Goal: Task Accomplishment & Management: Use online tool/utility

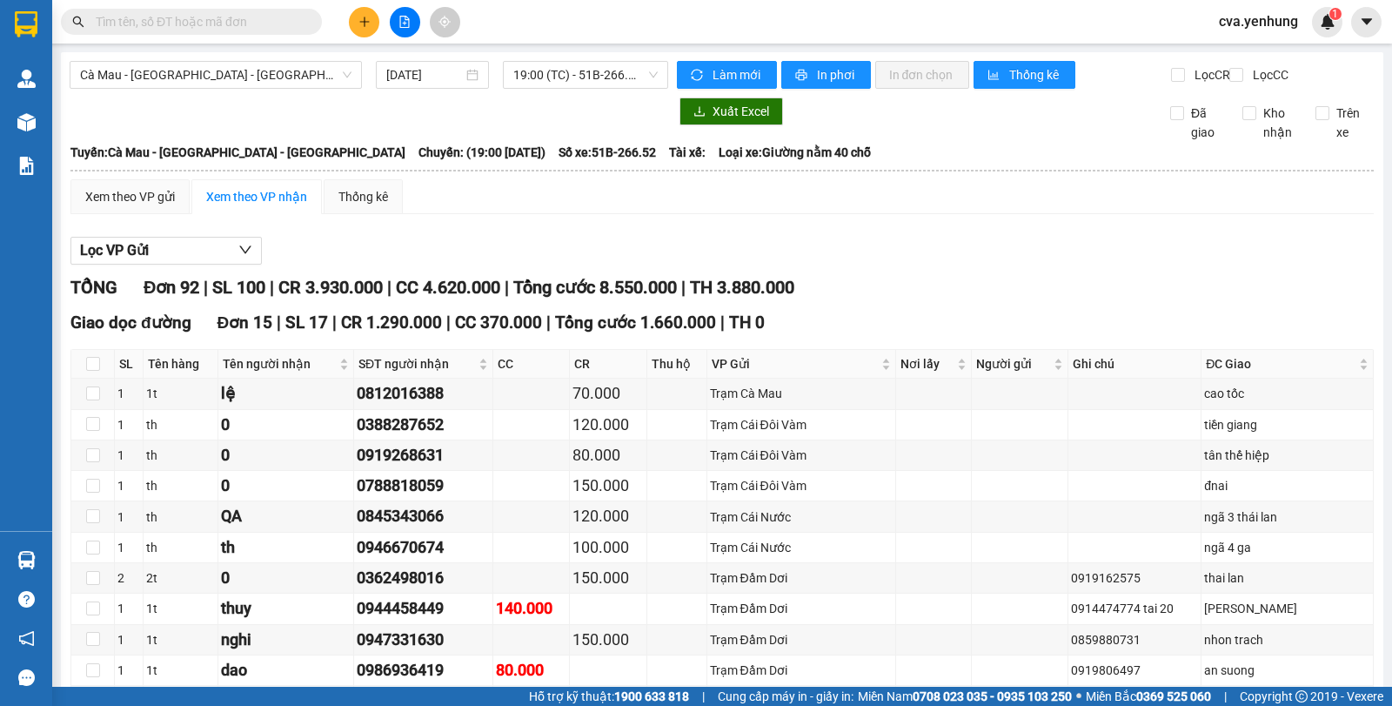
scroll to position [807, 0]
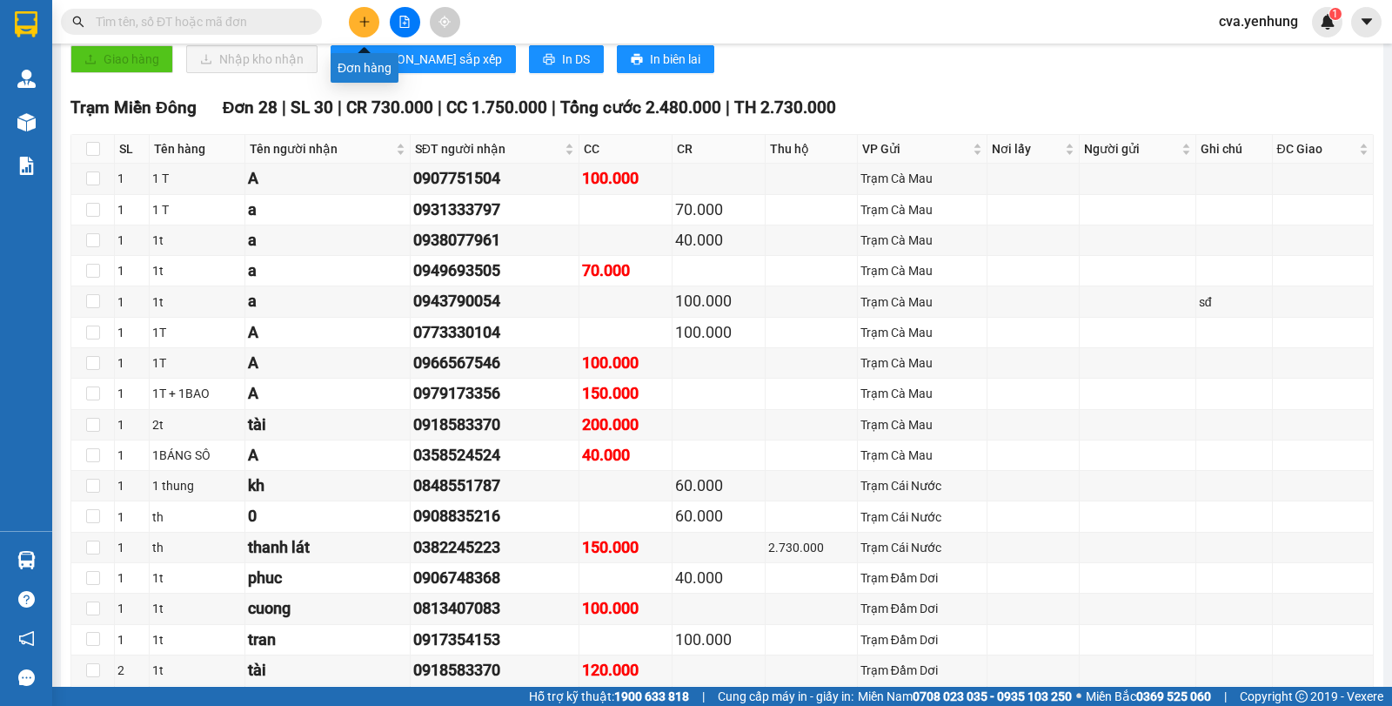
click at [365, 10] on button at bounding box center [364, 22] width 30 height 30
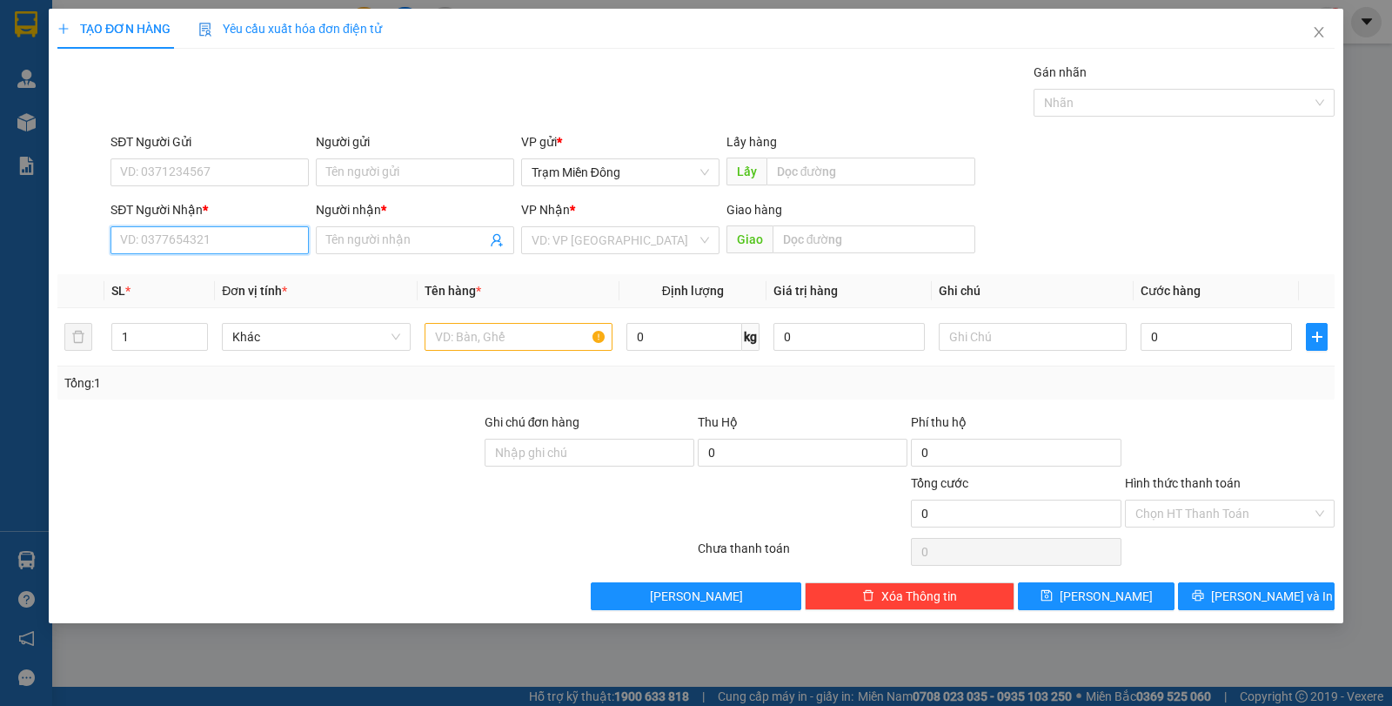
click at [198, 244] on input "SĐT Người Nhận *" at bounding box center [210, 240] width 198 height 28
click at [215, 277] on div "0916809107 - [PERSON_NAME]" at bounding box center [210, 274] width 178 height 19
type input "0916809107"
type input "HUỲNH"
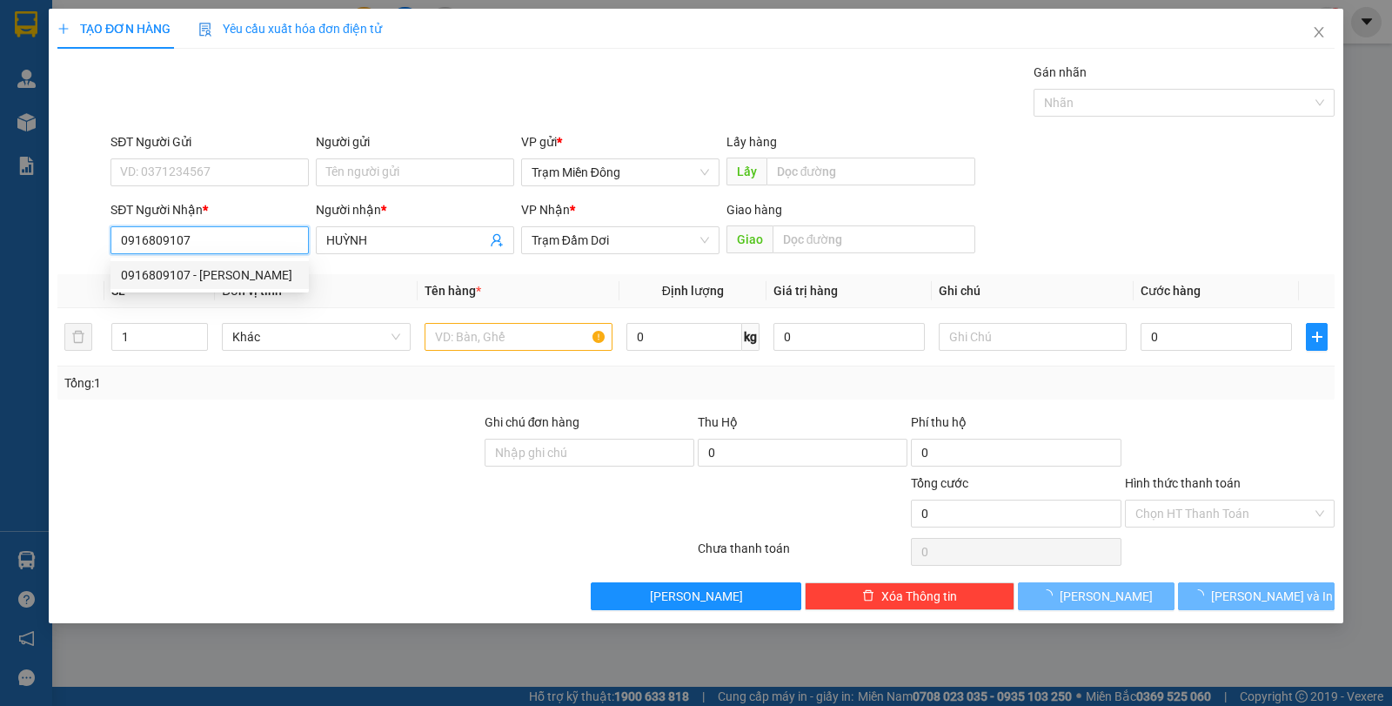
type input "80.000"
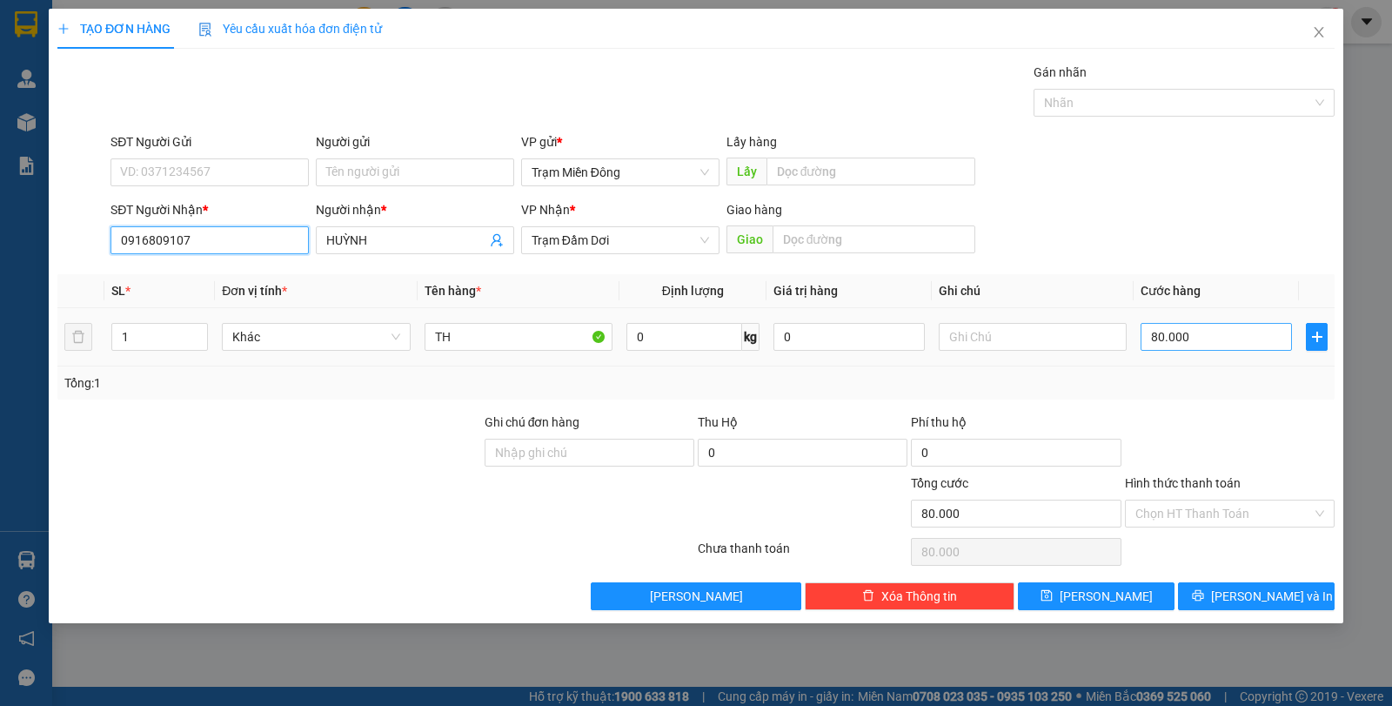
type input "0916809107"
click at [1216, 333] on input "80.000" at bounding box center [1216, 337] width 151 height 28
type input "0"
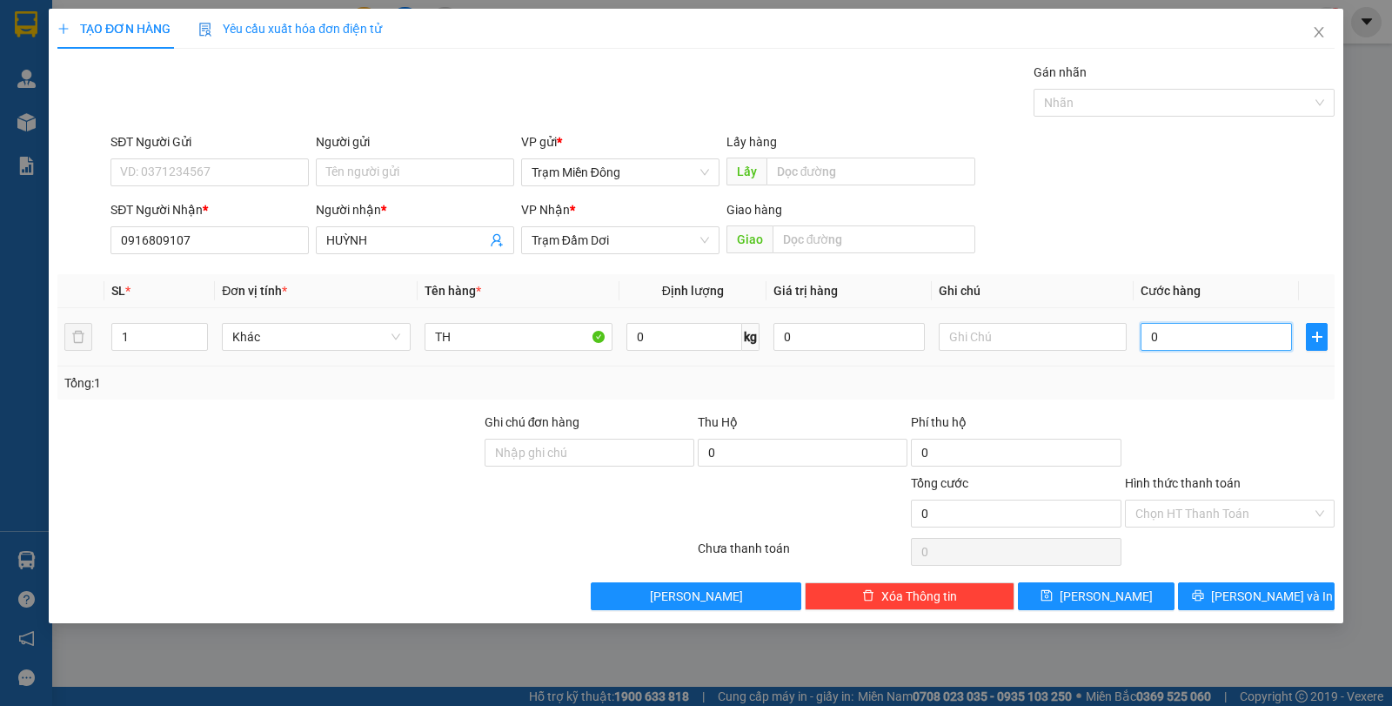
type input "7"
type input "07"
type input "70"
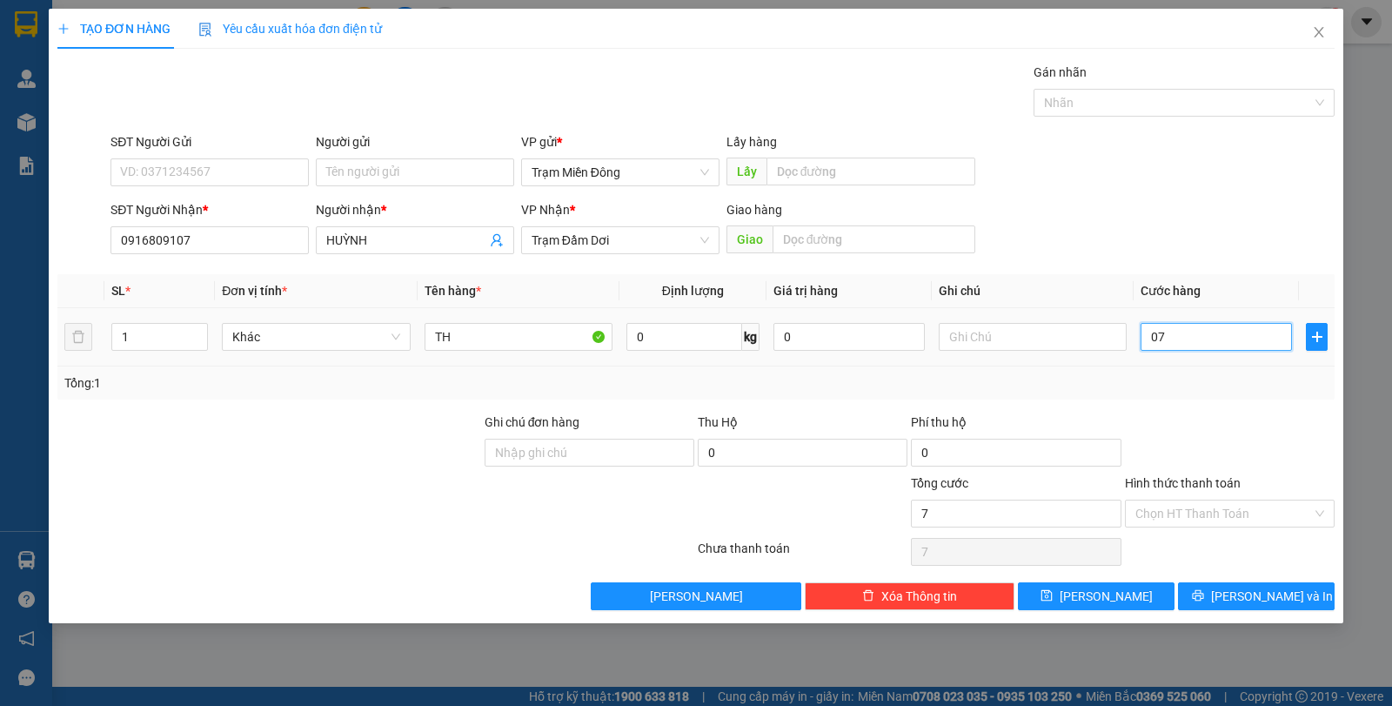
type input "070"
type input "700"
type input "0.700"
type input "7.000"
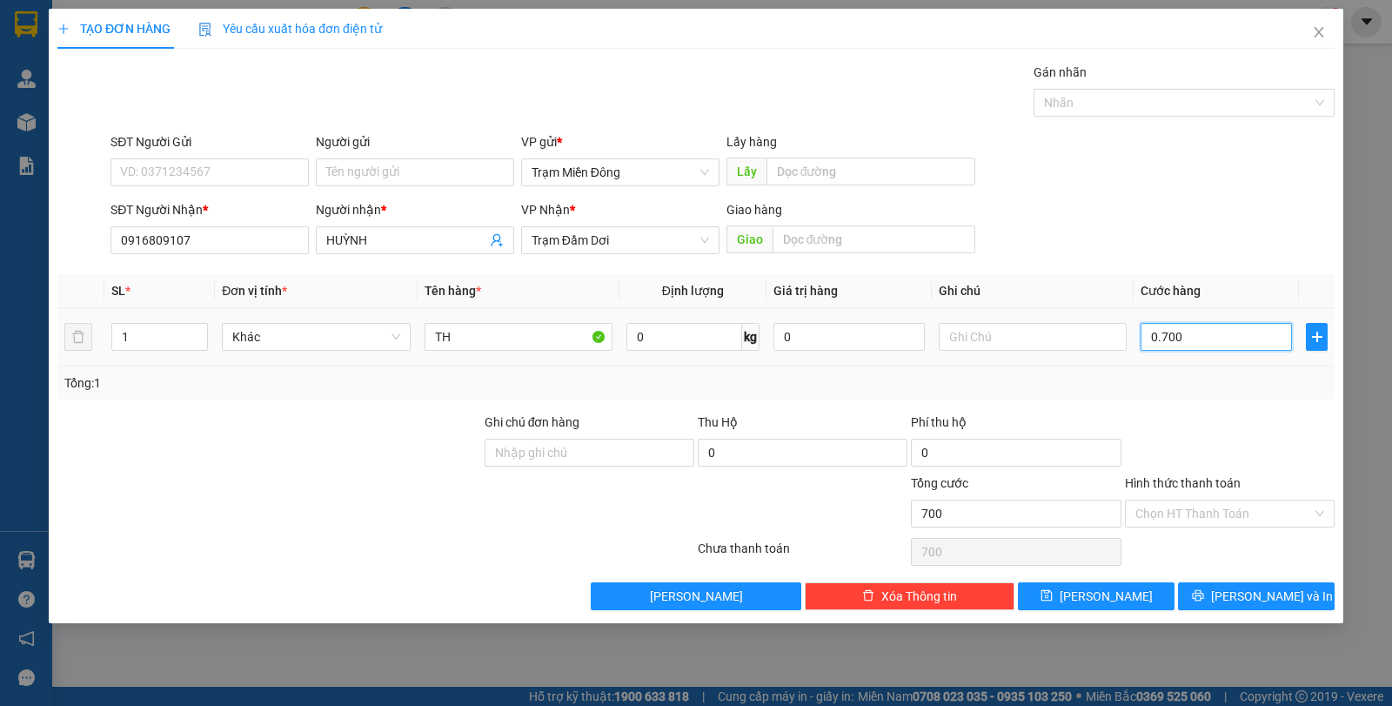
type input "7.000"
type input "07.000"
type input "70.000"
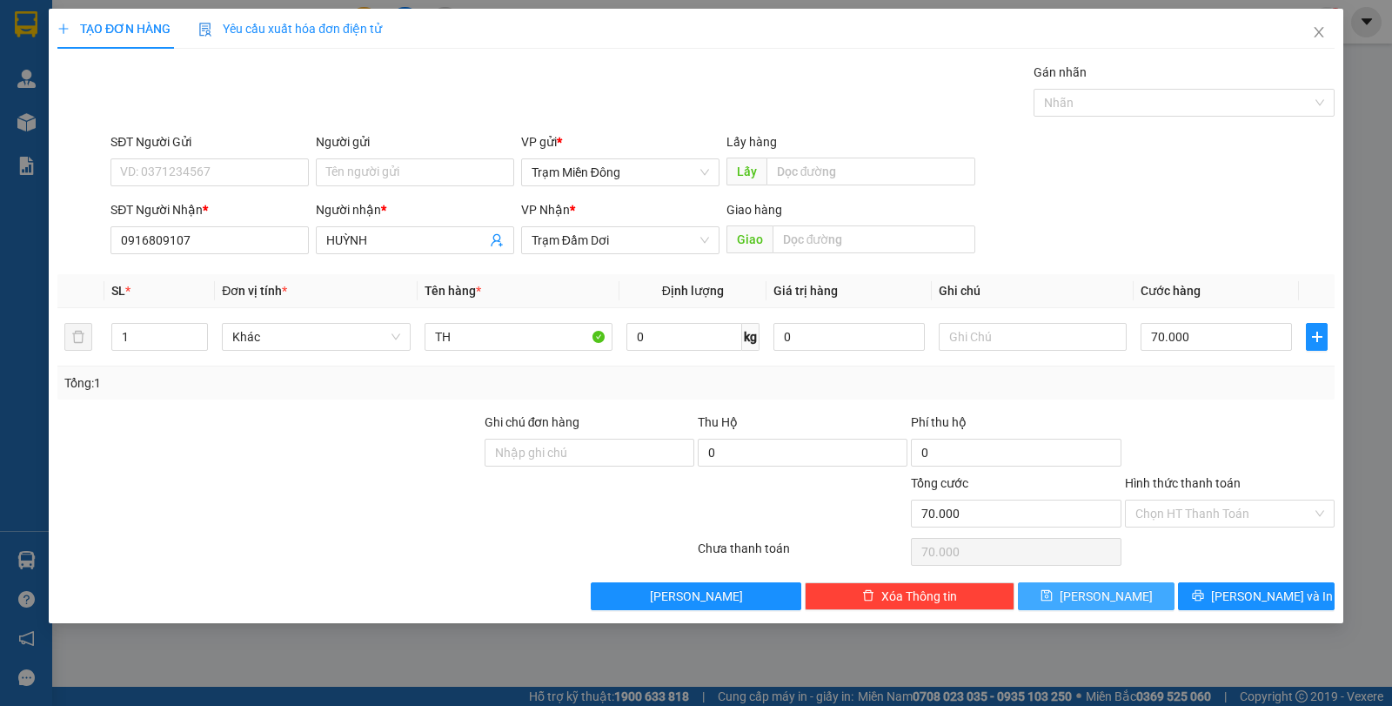
click at [1110, 599] on span "[PERSON_NAME]" at bounding box center [1106, 596] width 93 height 19
type input "0"
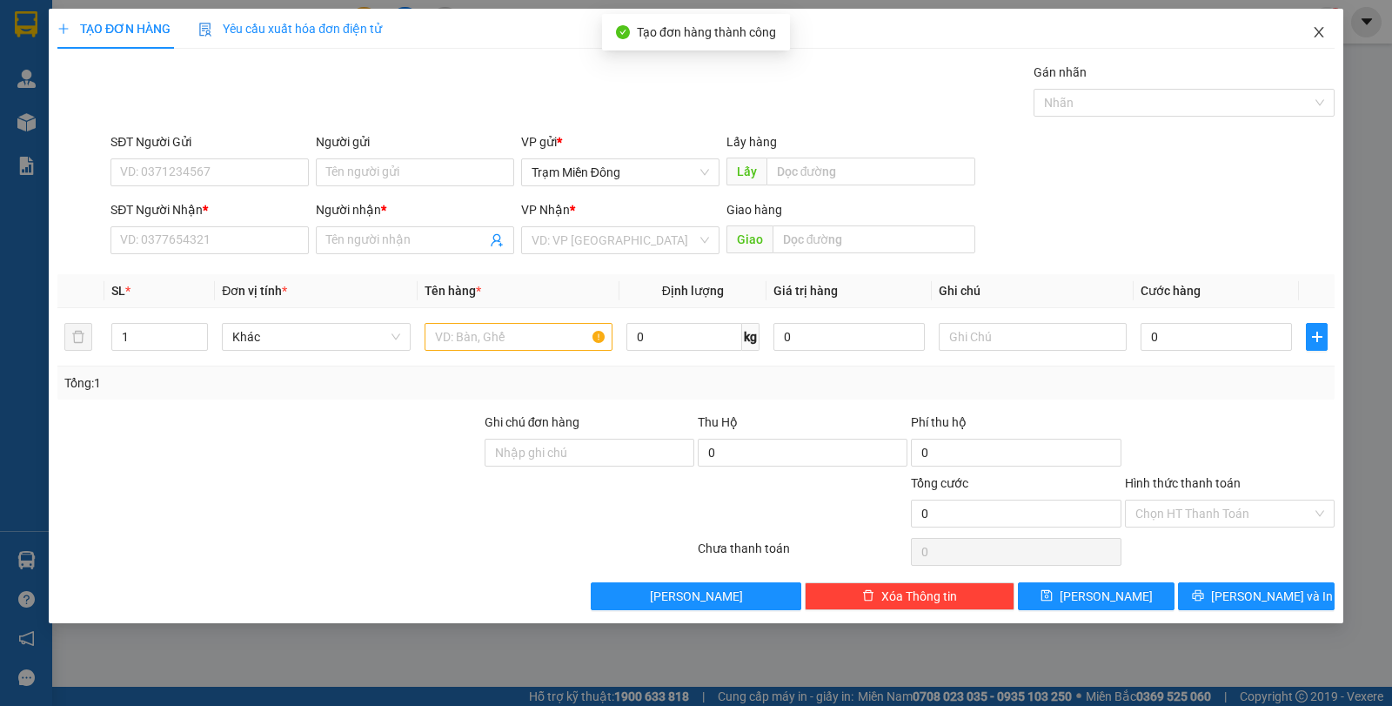
click at [1320, 36] on icon "close" at bounding box center [1319, 32] width 14 height 14
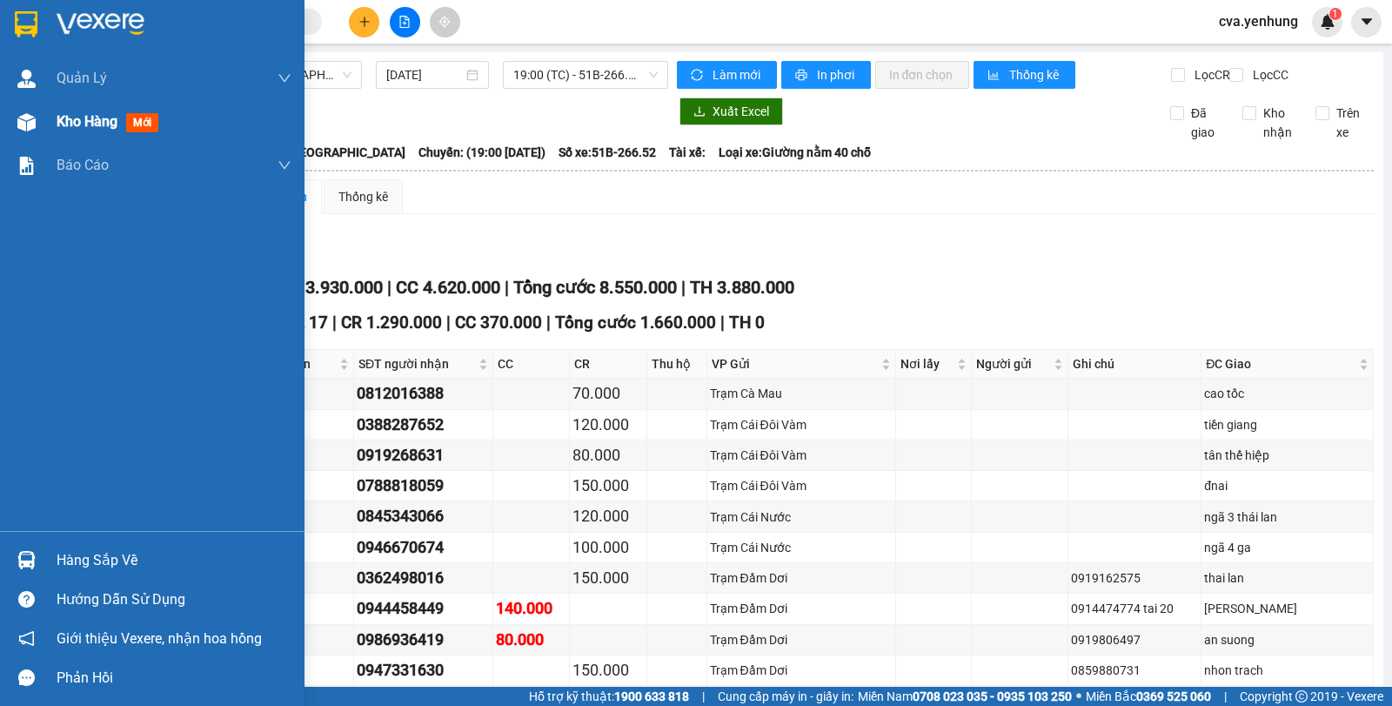
click at [80, 125] on span "Kho hàng" at bounding box center [87, 121] width 61 height 17
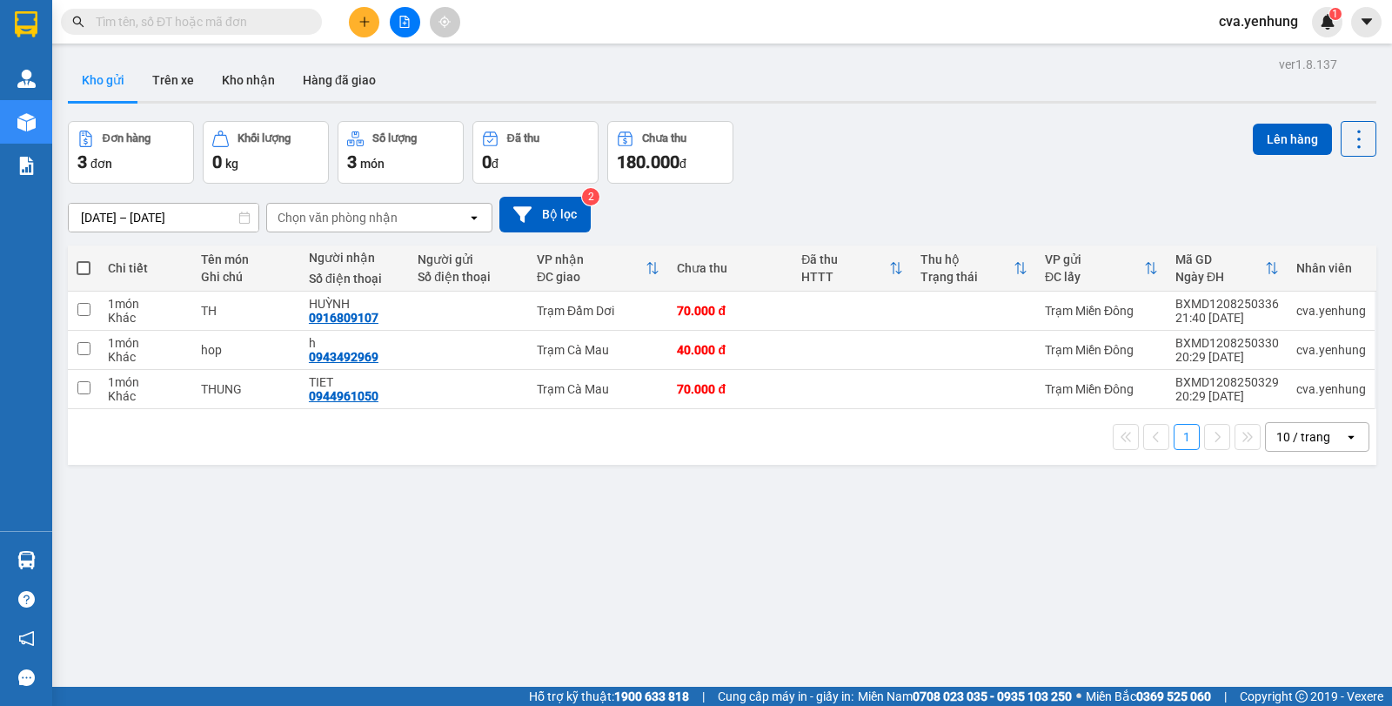
click at [90, 266] on span at bounding box center [84, 268] width 14 height 14
click at [84, 259] on input "checkbox" at bounding box center [84, 259] width 0 height 0
checkbox input "true"
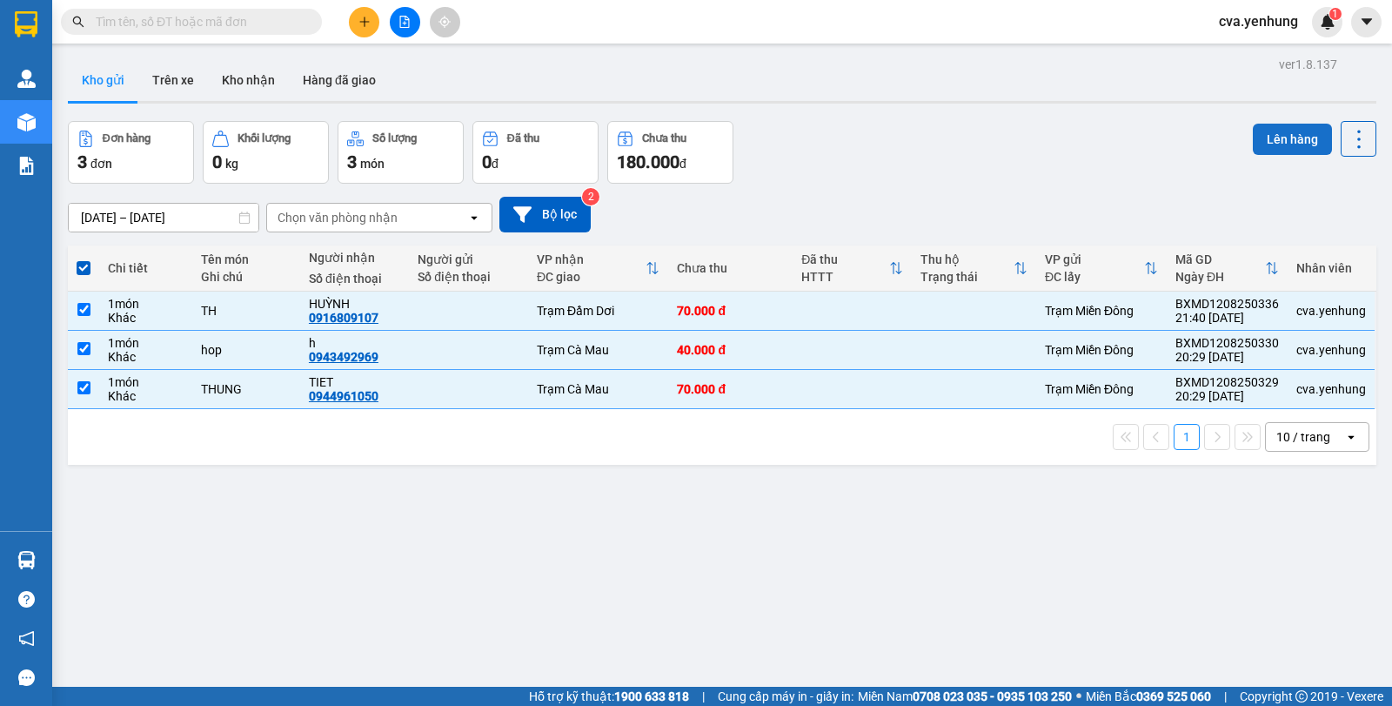
click at [1302, 126] on button "Lên hàng" at bounding box center [1292, 139] width 79 height 31
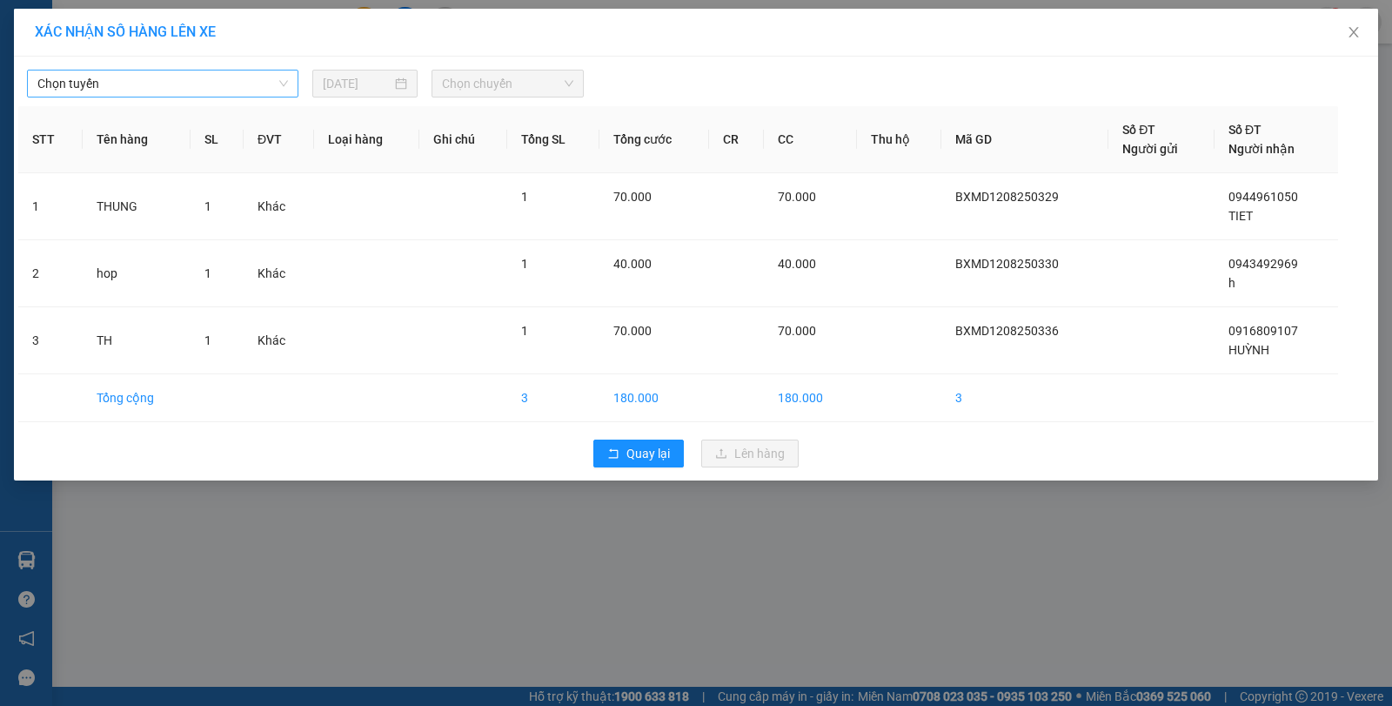
click at [179, 79] on span "Chọn tuyến" at bounding box center [162, 83] width 251 height 26
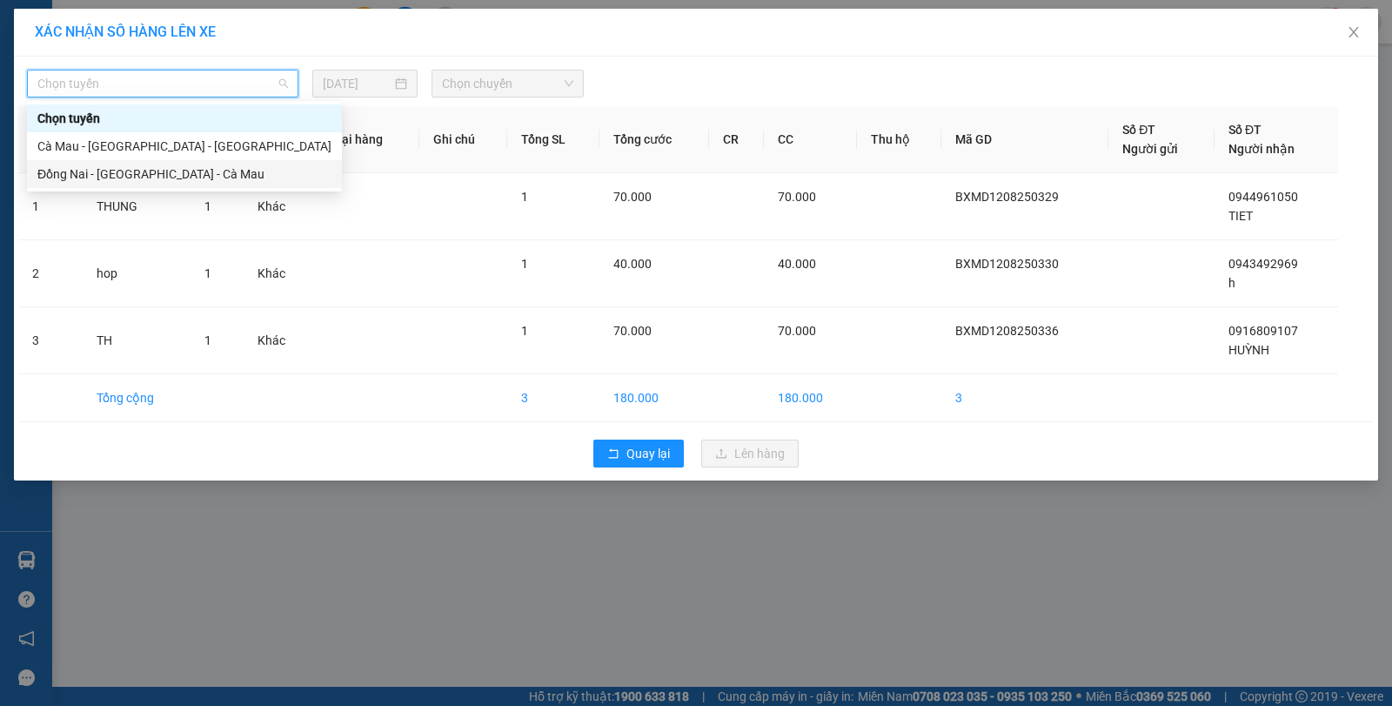
click at [189, 176] on div "Đồng Nai - [GEOGRAPHIC_DATA] - Cà Mau" at bounding box center [184, 173] width 294 height 19
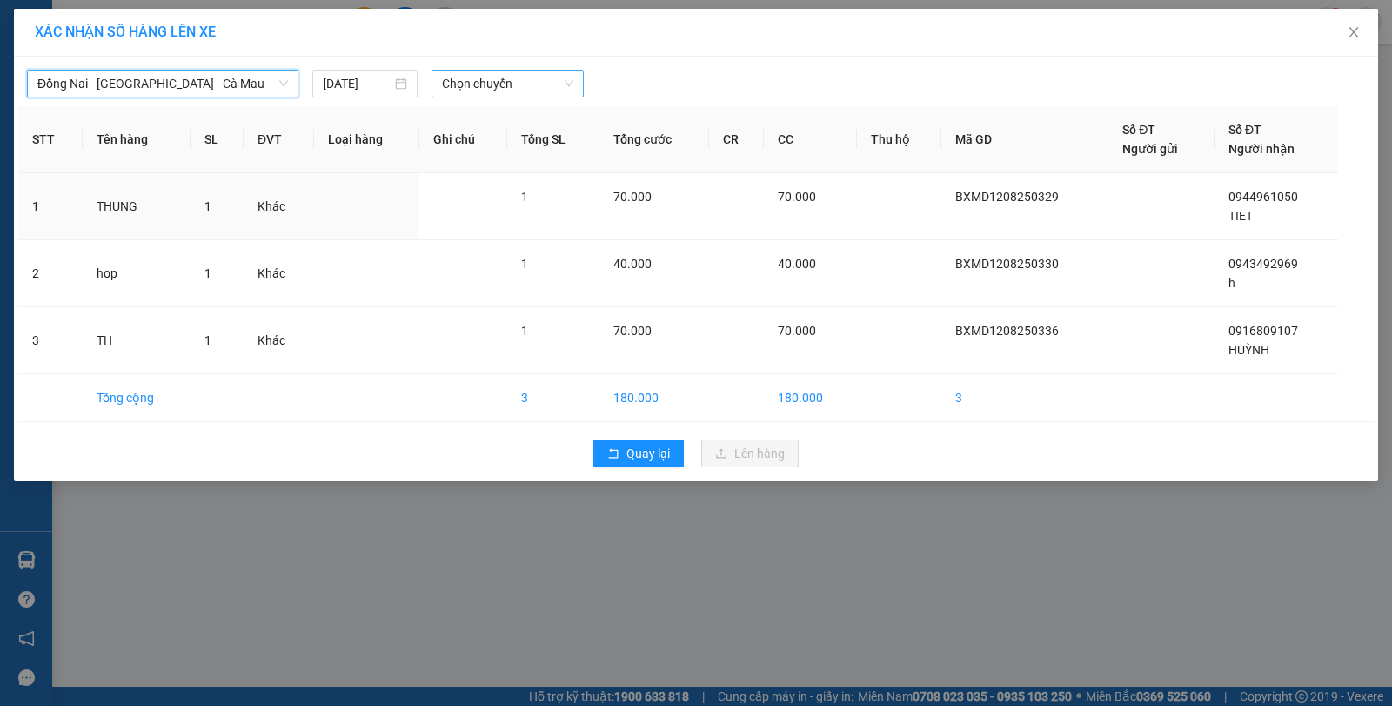
click at [479, 94] on span "Chọn chuyến" at bounding box center [507, 83] width 131 height 26
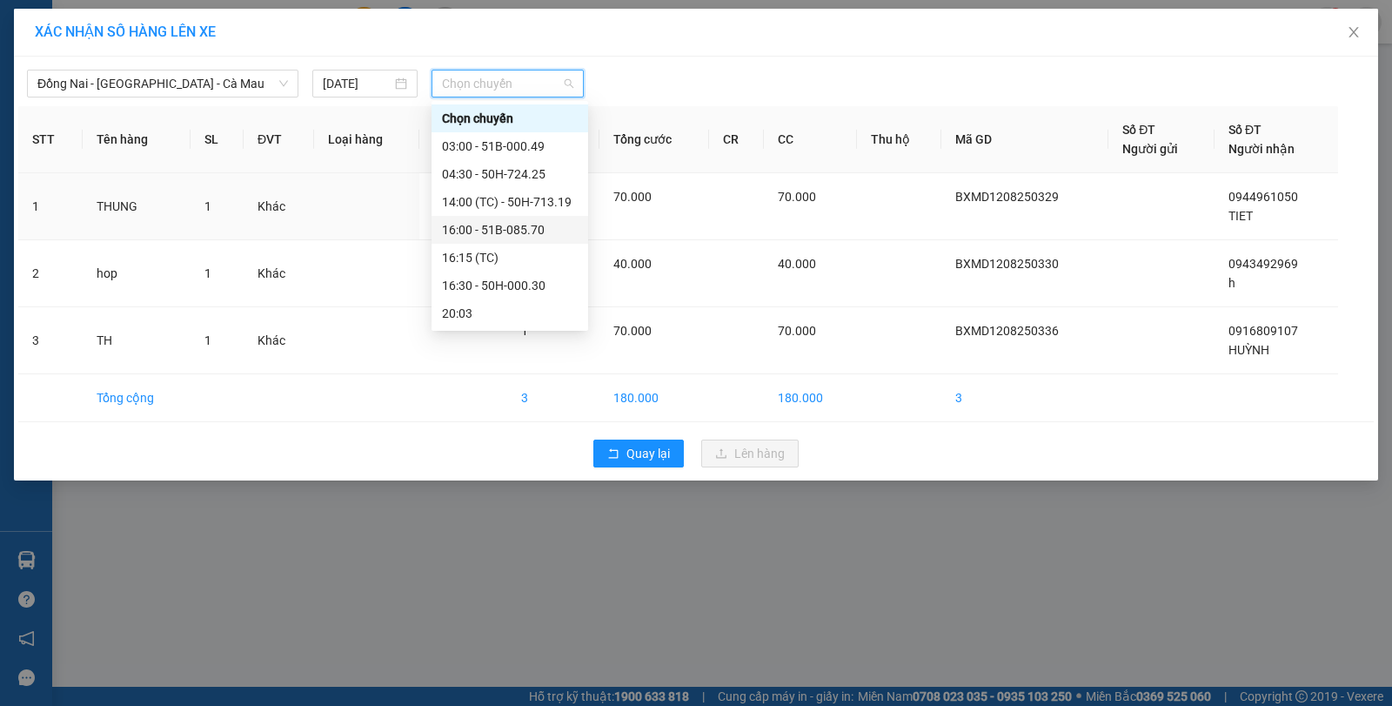
click at [487, 224] on div "16:00 - 51B-085.70" at bounding box center [510, 229] width 136 height 19
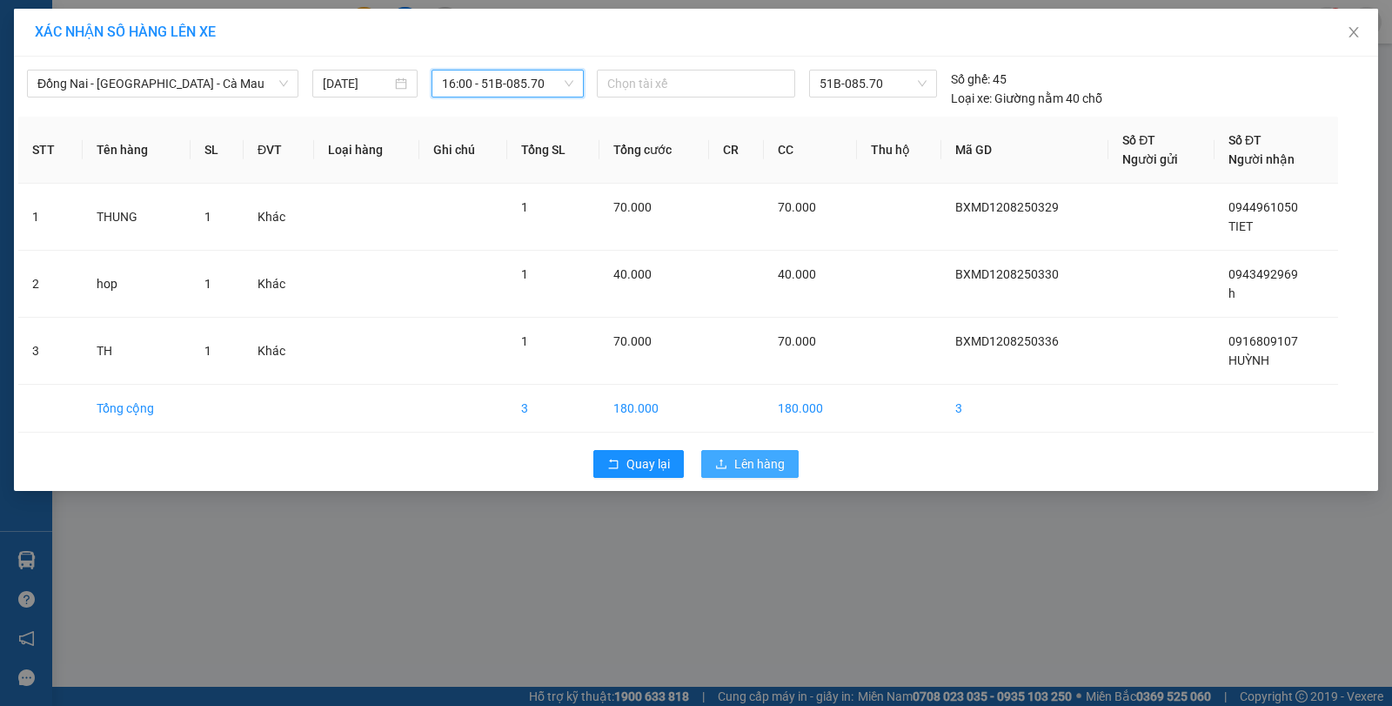
click at [767, 460] on span "Lên hàng" at bounding box center [759, 463] width 50 height 19
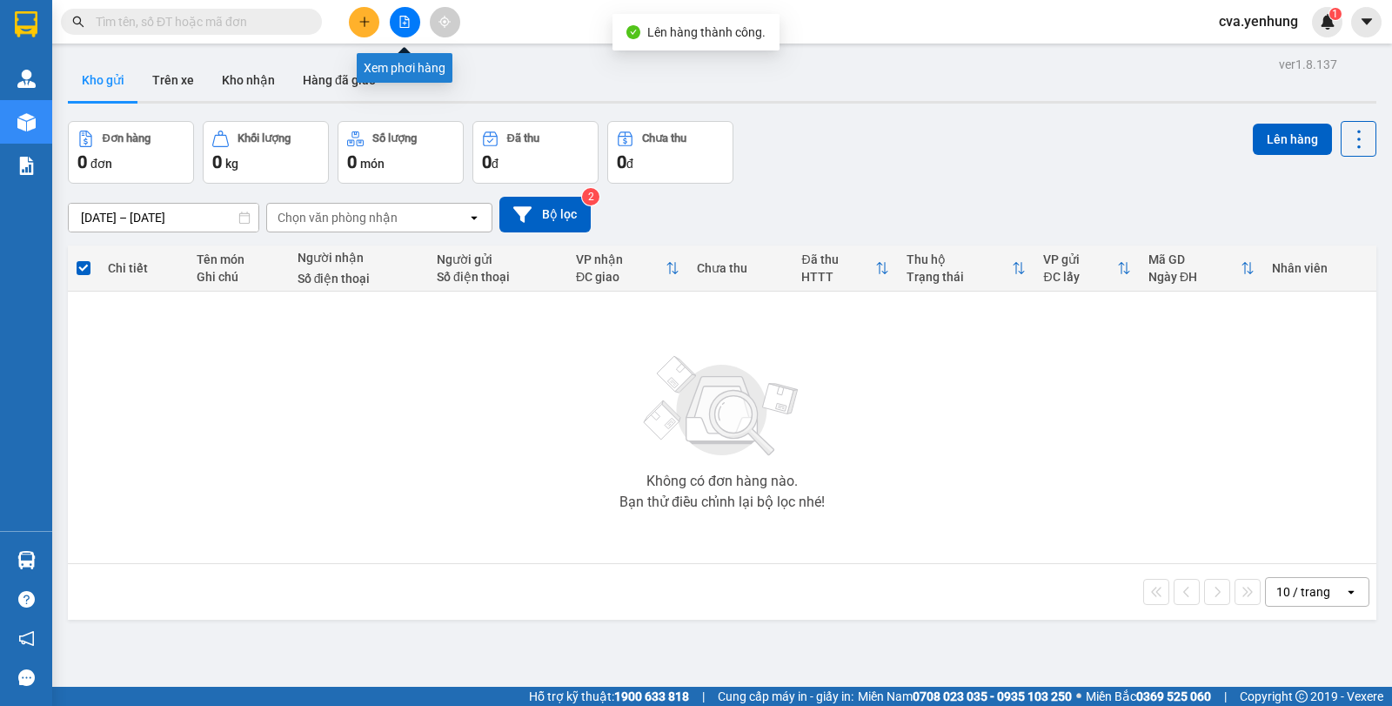
click at [400, 17] on icon "file-add" at bounding box center [405, 22] width 10 height 12
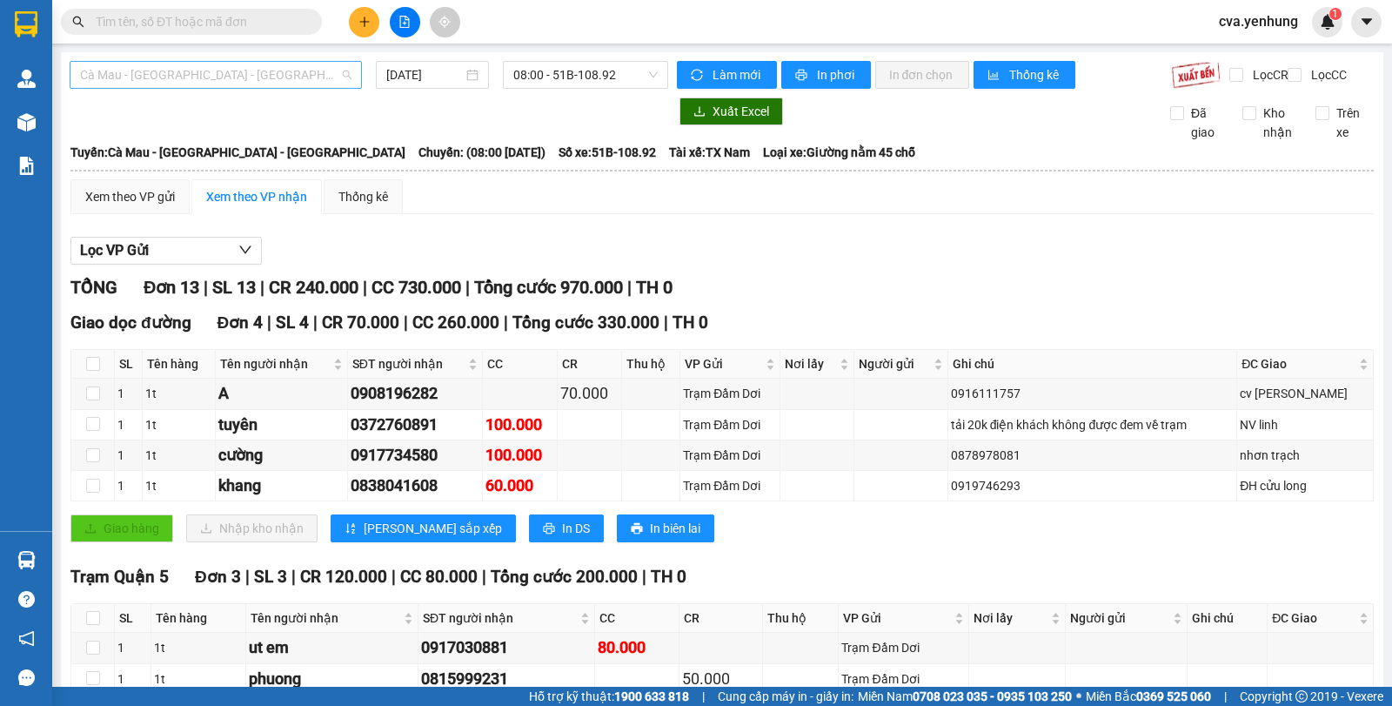
click at [322, 77] on span "Cà Mau - [GEOGRAPHIC_DATA] - [GEOGRAPHIC_DATA]" at bounding box center [216, 75] width 272 height 26
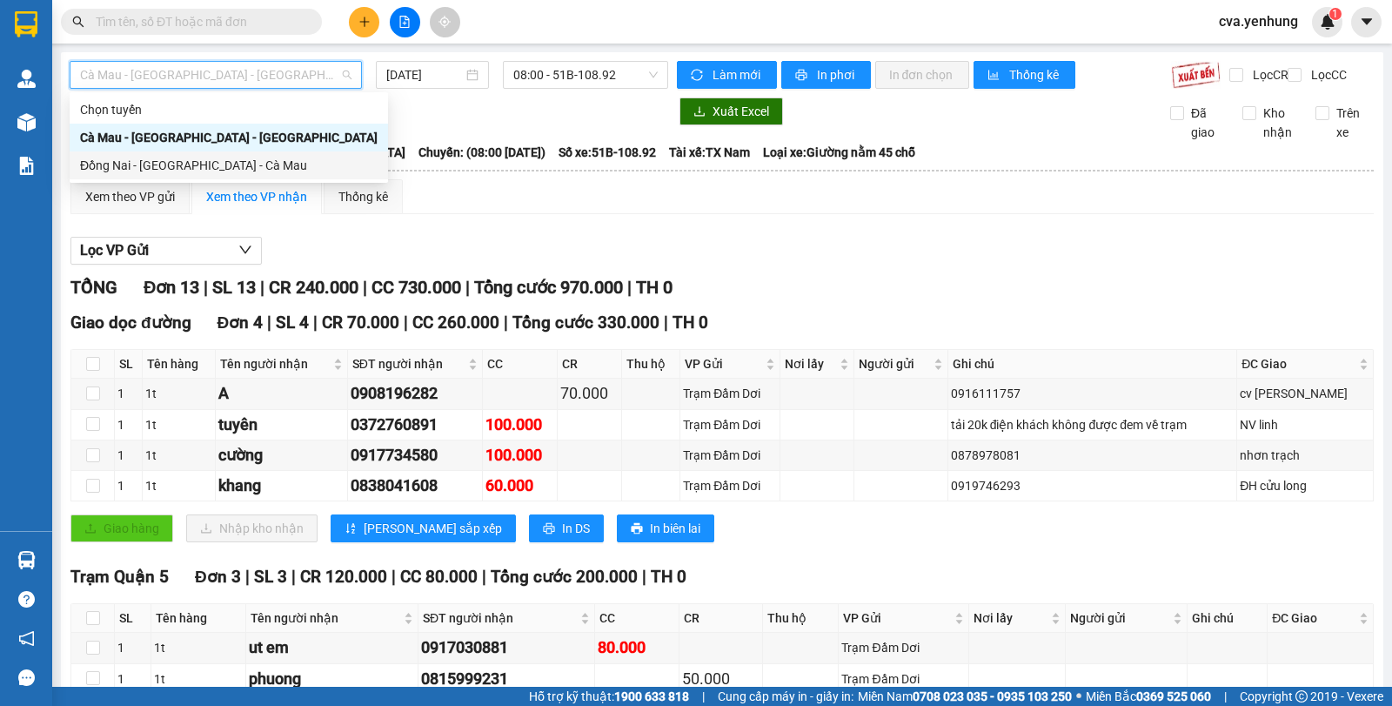
click at [307, 168] on div "Đồng Nai - [GEOGRAPHIC_DATA] - Cà Mau" at bounding box center [229, 165] width 298 height 19
type input "[DATE]"
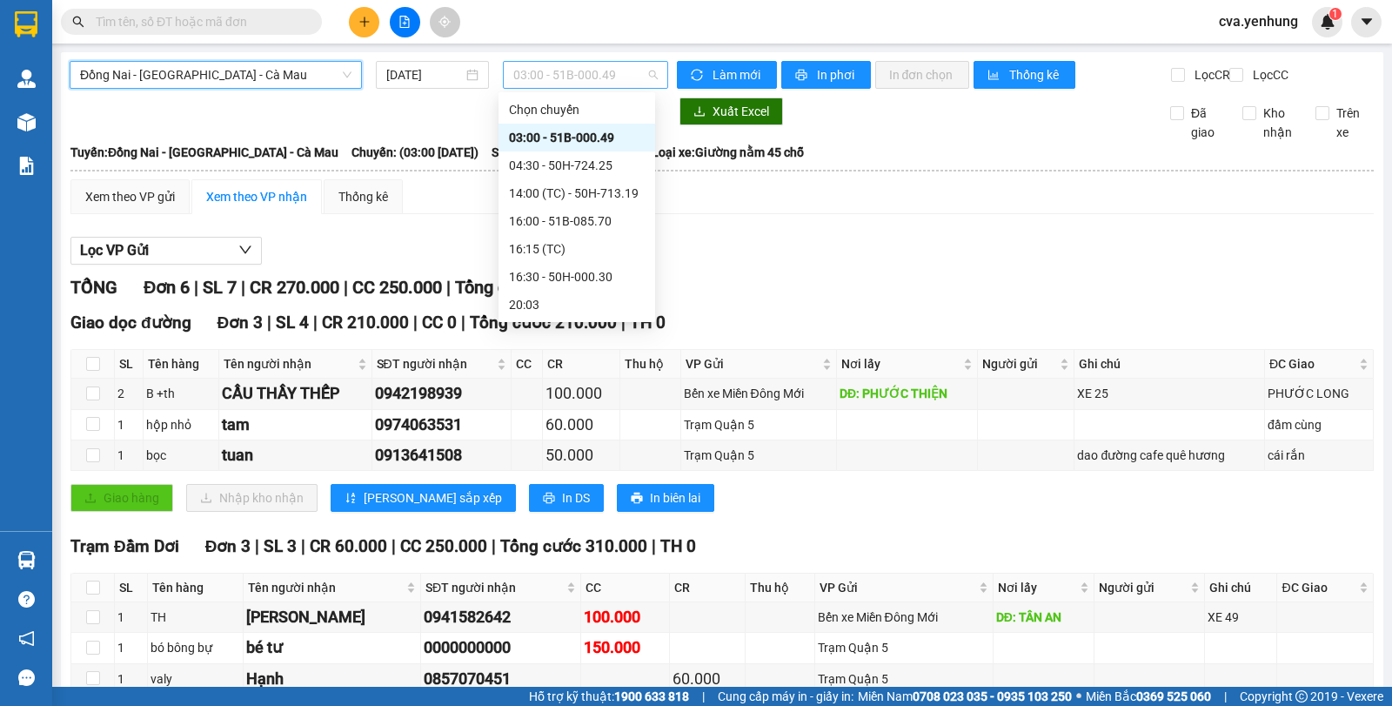
click at [601, 79] on span "03:00 - 51B-000.49" at bounding box center [585, 75] width 144 height 26
click at [581, 224] on div "16:00 - 51B-085.70" at bounding box center [577, 220] width 136 height 19
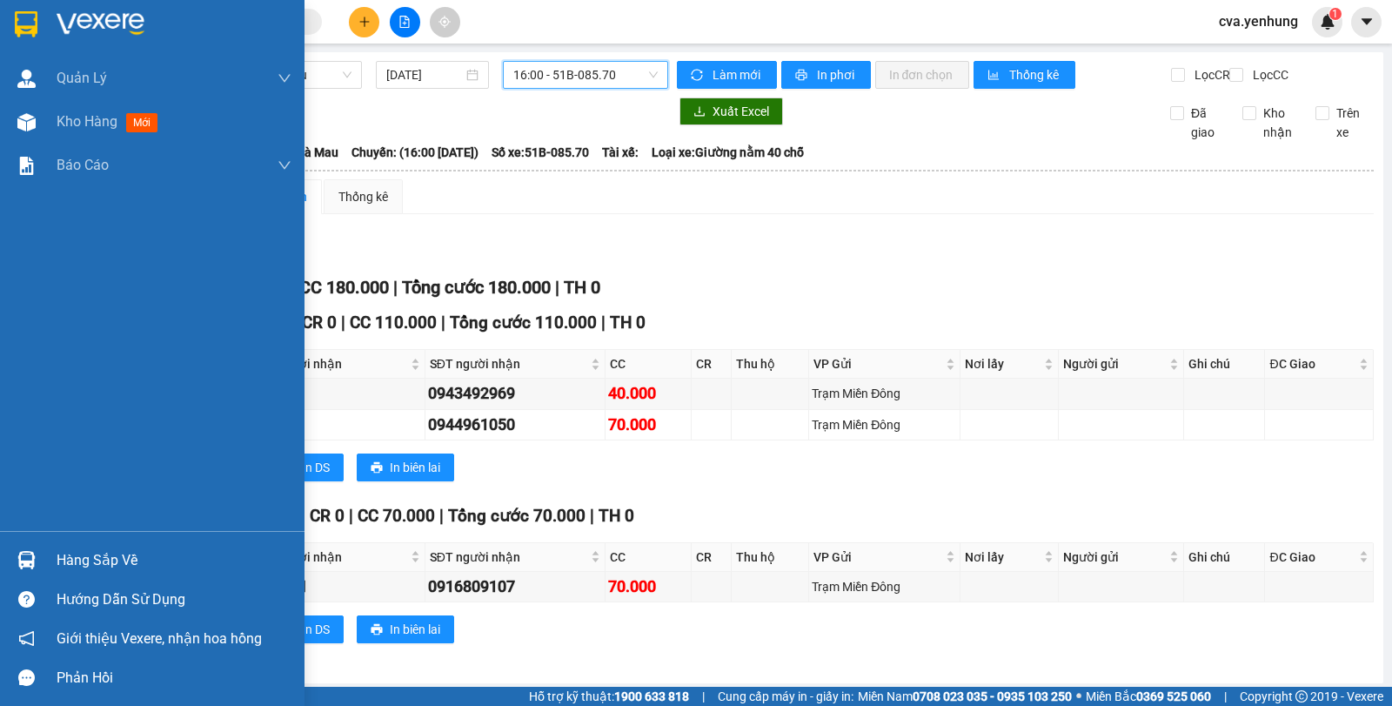
click at [70, 555] on div "Hàng sắp về" at bounding box center [174, 560] width 235 height 26
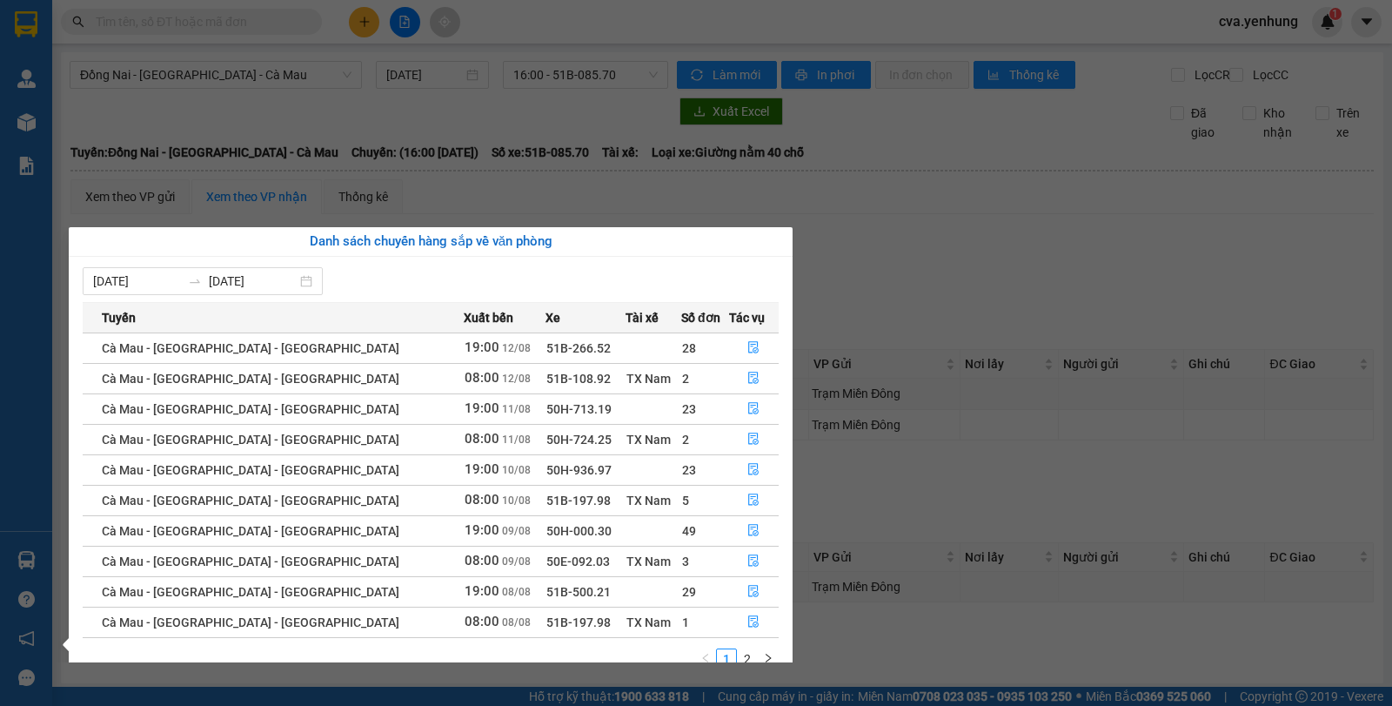
click at [1061, 301] on section "Kết quả tìm kiếm ( 0 ) Bộ lọc No Data cva.yenhung 1 Quản Lý Quản lý khách hàng …" at bounding box center [696, 353] width 1392 height 706
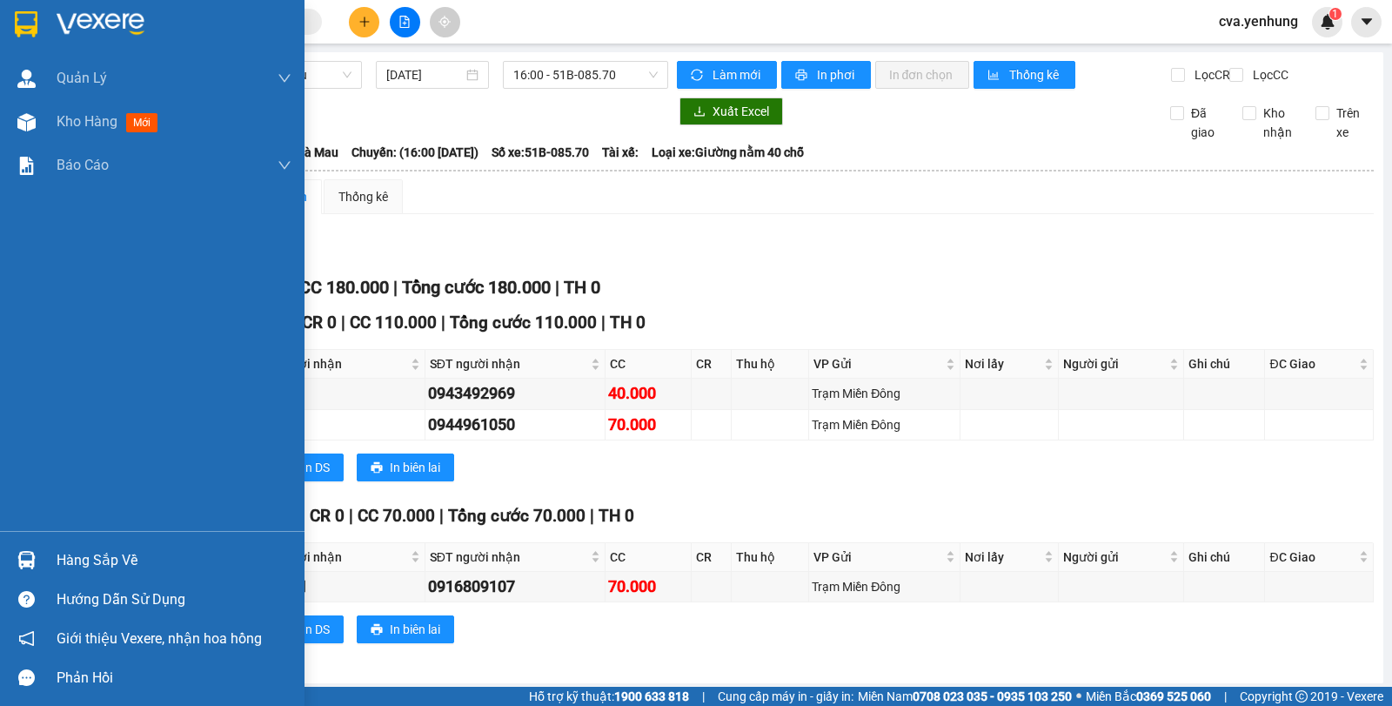
click at [112, 559] on div "Hàng sắp về" at bounding box center [174, 560] width 235 height 26
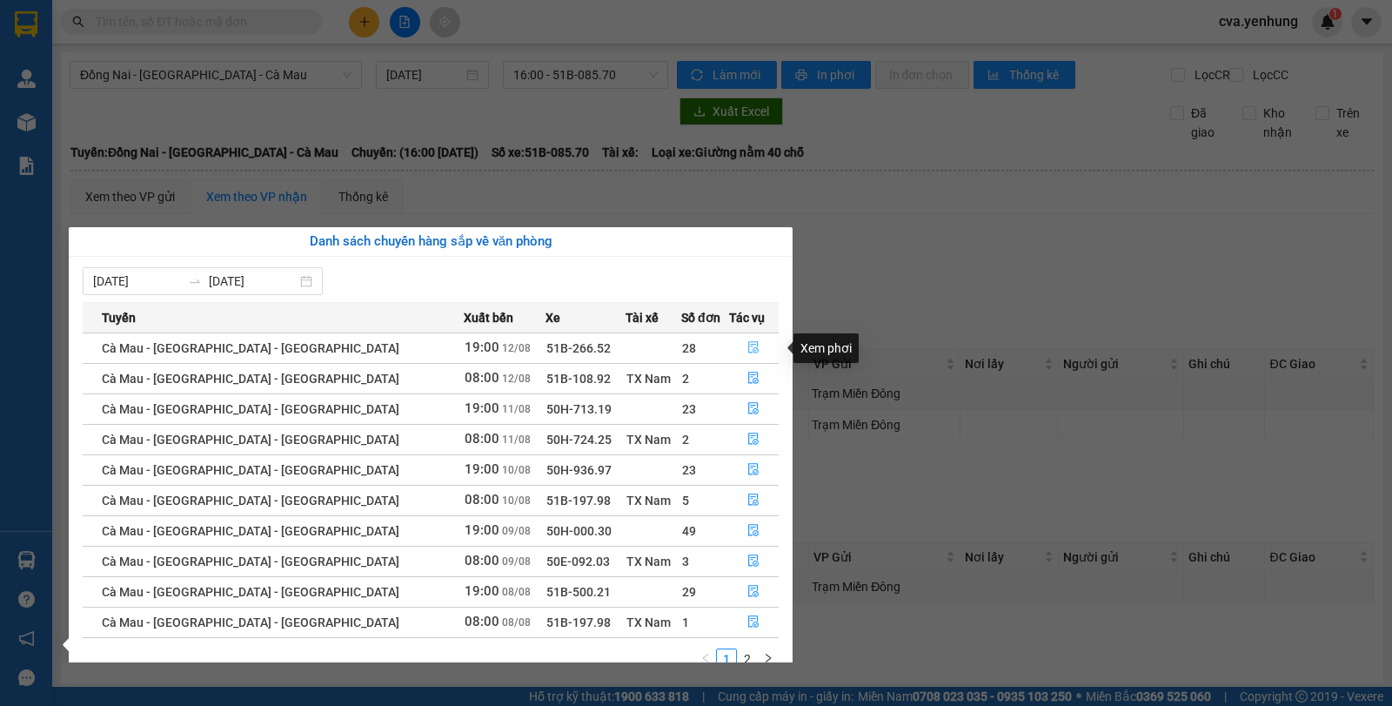
click at [748, 347] on icon "file-done" at bounding box center [754, 347] width 12 height 12
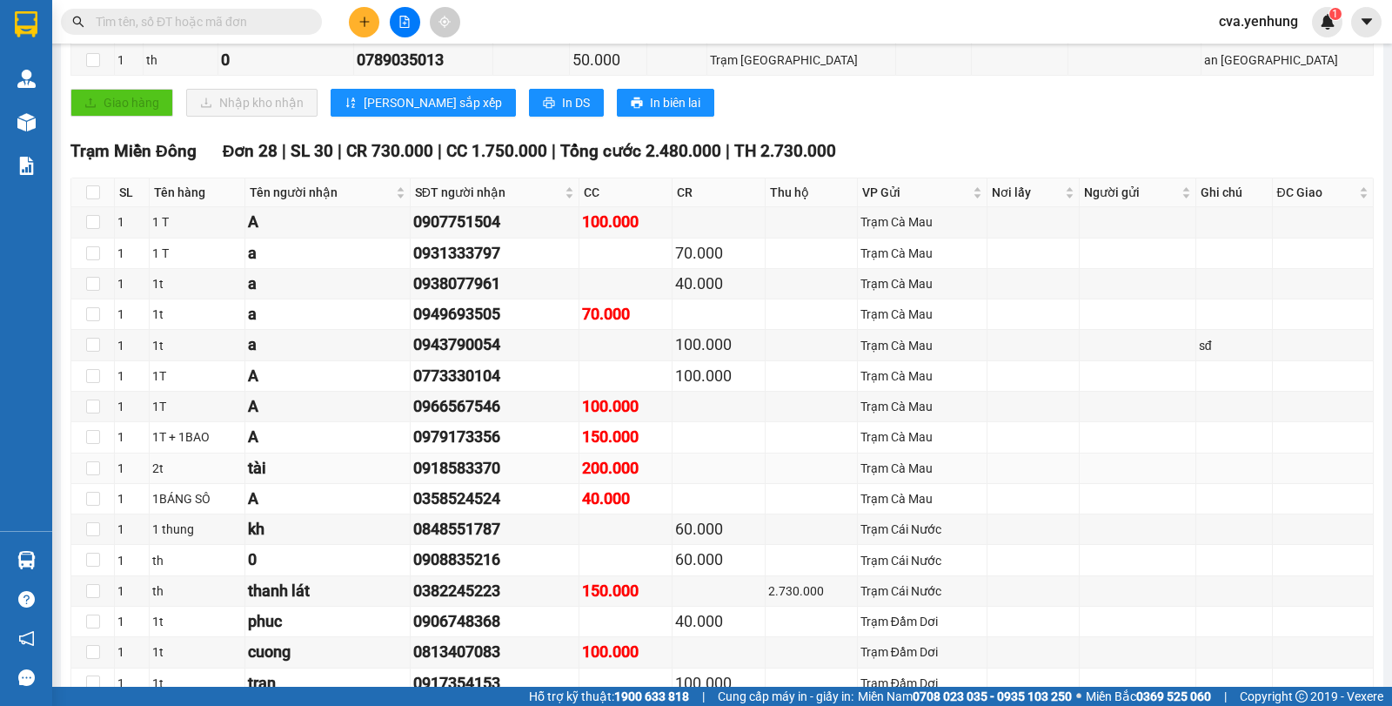
scroll to position [764, 0]
click at [412, 10] on button at bounding box center [405, 22] width 30 height 30
click at [406, 29] on button at bounding box center [405, 22] width 30 height 30
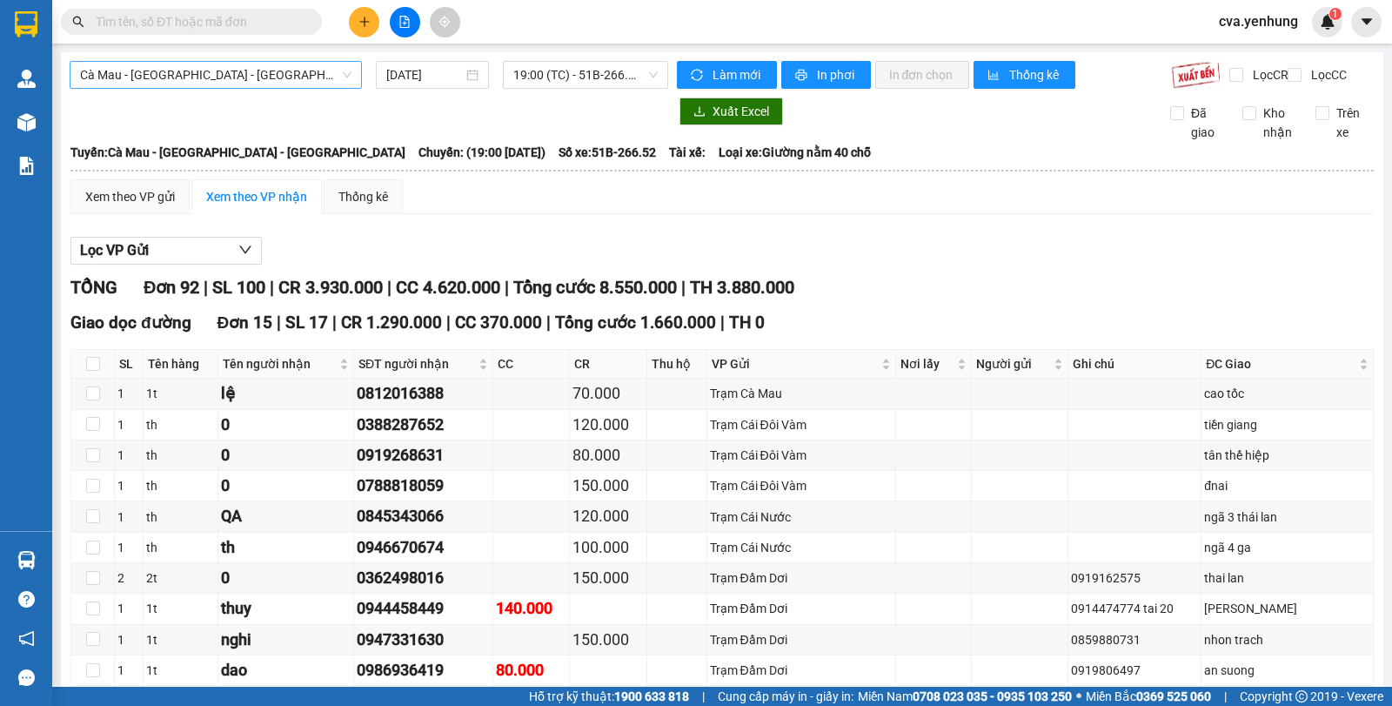
click at [205, 75] on span "Cà Mau - [GEOGRAPHIC_DATA] - [GEOGRAPHIC_DATA]" at bounding box center [216, 75] width 272 height 26
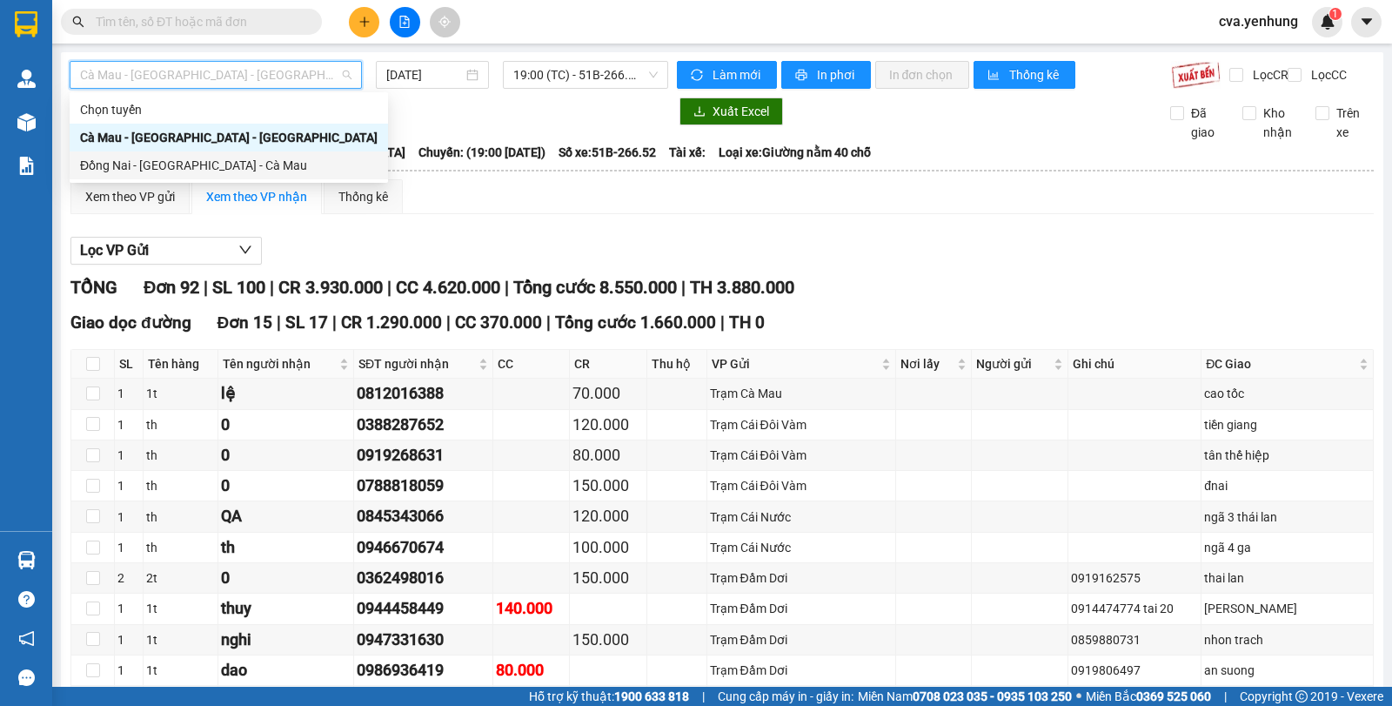
click at [221, 162] on div "Đồng Nai - [GEOGRAPHIC_DATA] - Cà Mau" at bounding box center [229, 165] width 298 height 19
type input "[DATE]"
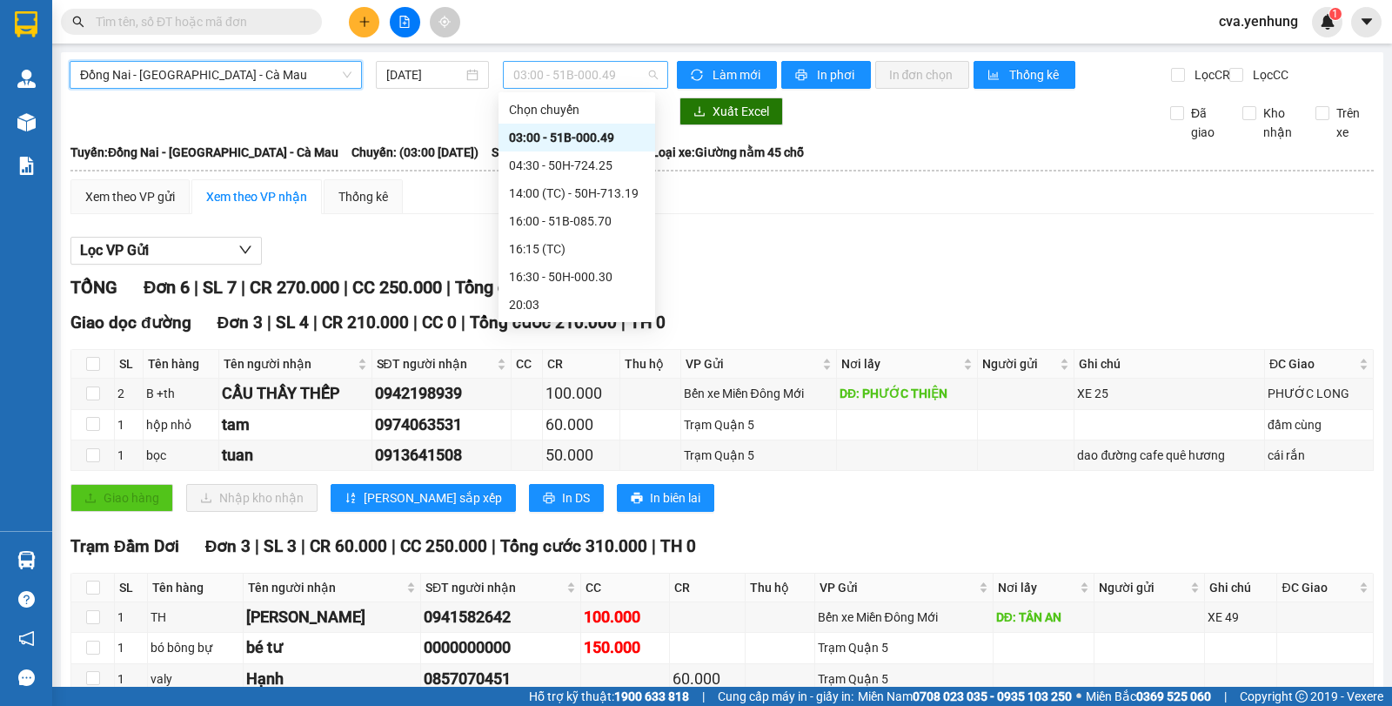
click at [551, 75] on span "03:00 - 51B-000.49" at bounding box center [585, 75] width 144 height 26
click at [559, 221] on div "16:00 - 51B-085.70" at bounding box center [577, 220] width 136 height 19
